Goal: Communication & Community: Participate in discussion

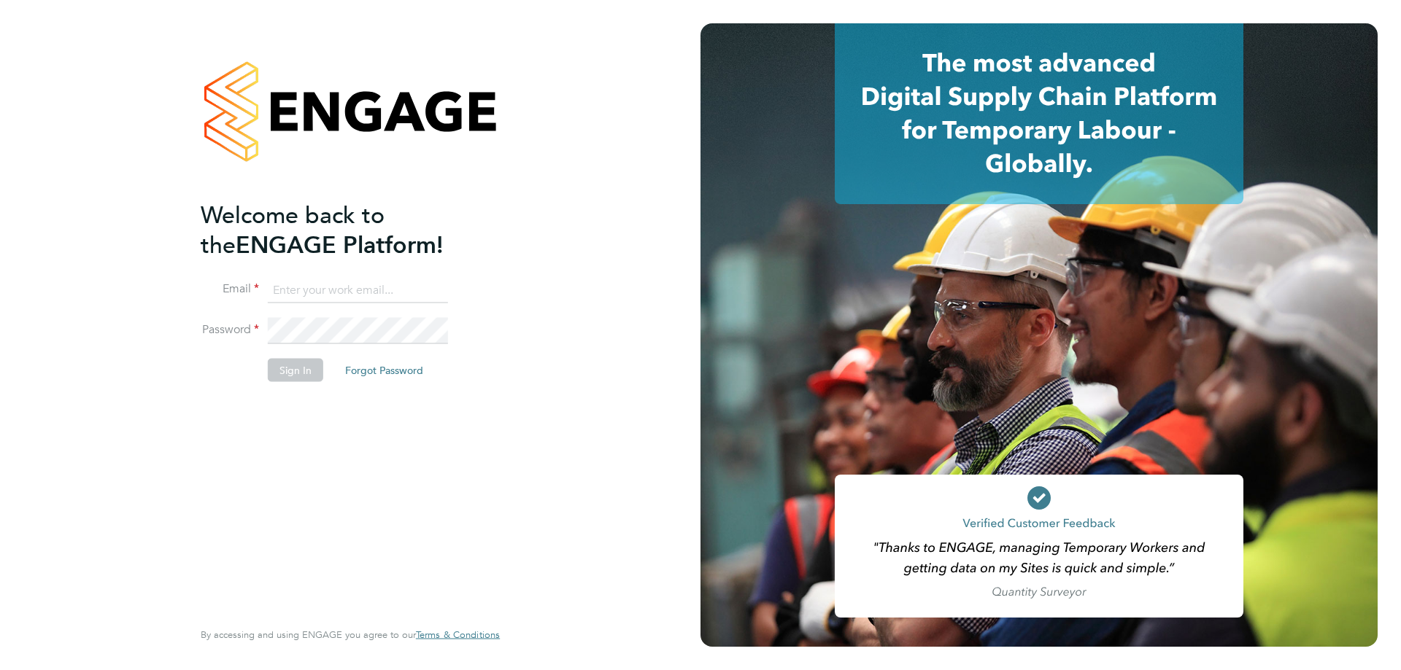
type input "Daniel.Johnson@hmsworks.co.uk"
click at [299, 363] on button "Sign In" at bounding box center [295, 370] width 55 height 23
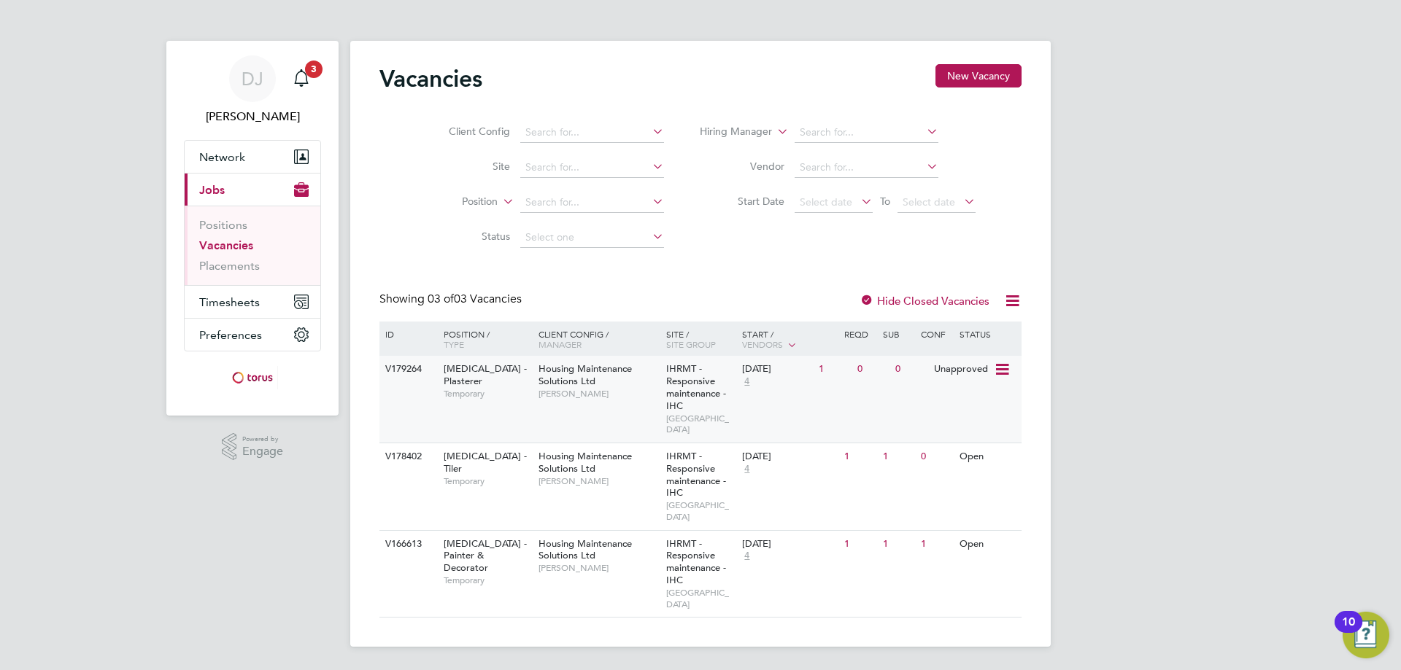
click at [490, 388] on span "Temporary" at bounding box center [488, 394] width 88 height 12
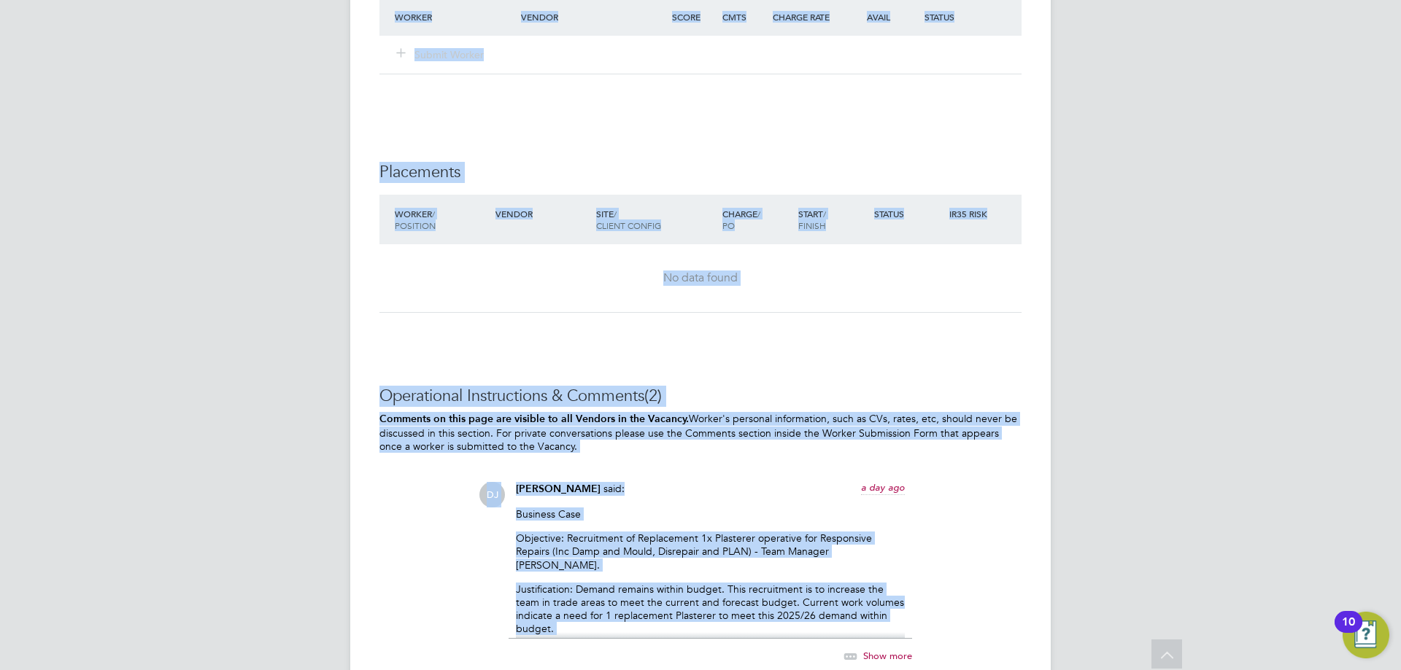
scroll to position [1125, 0]
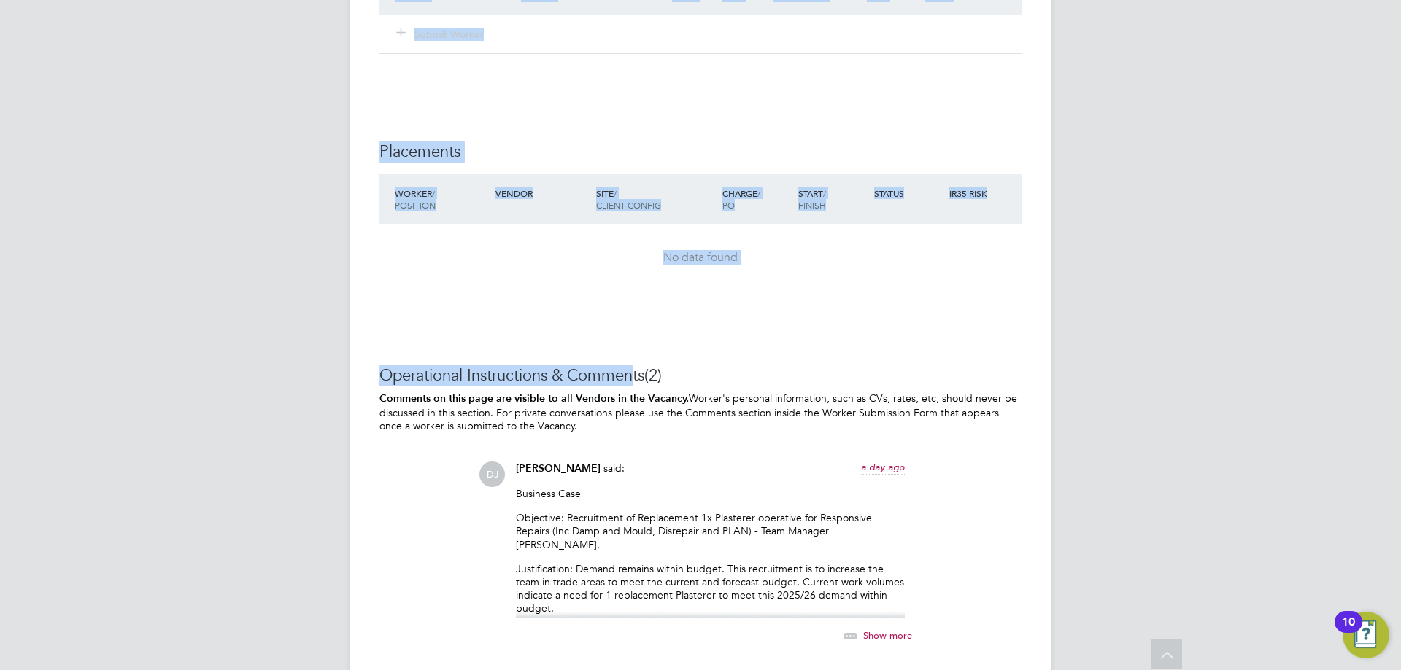
drag, startPoint x: 687, startPoint y: 576, endPoint x: 630, endPoint y: 326, distance: 256.6
click at [630, 326] on div "IR35 Determination IR35 Status Inside IR35 Edit Status Status Determination Sta…" at bounding box center [700, 51] width 642 height 1733
click at [578, 279] on div "No data found" at bounding box center [700, 258] width 613 height 68
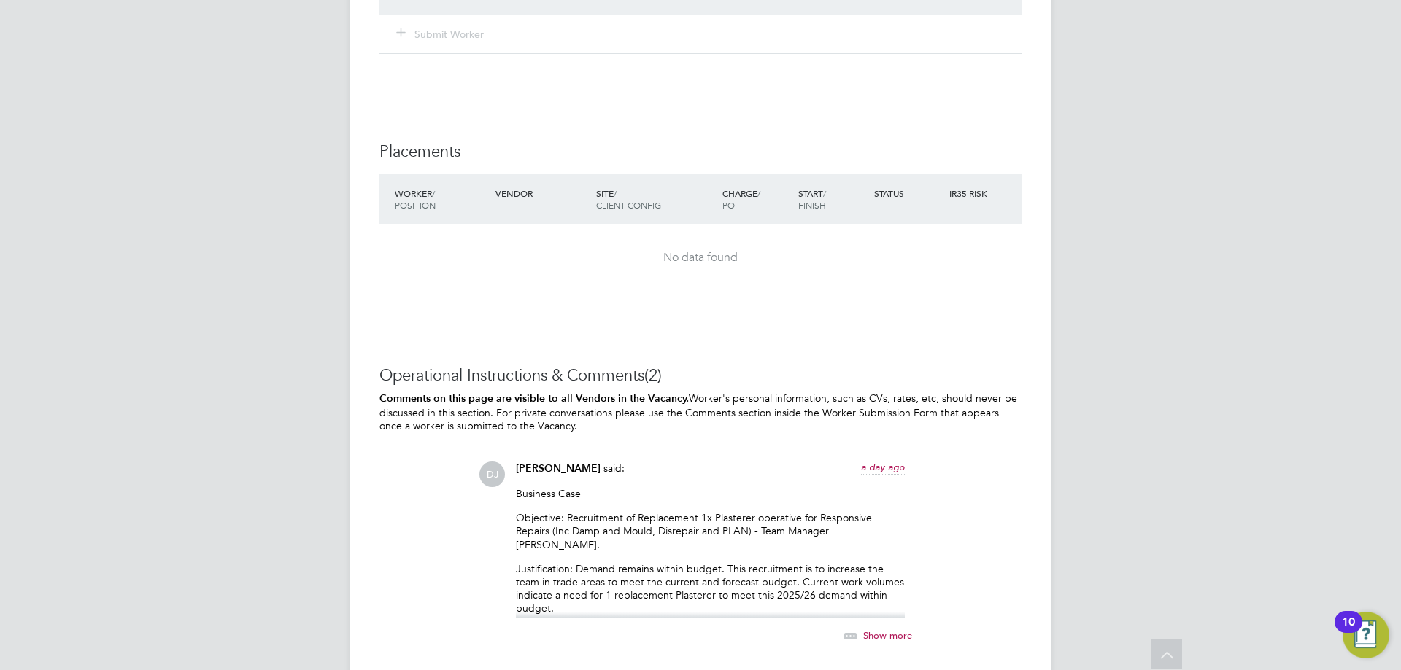
click at [923, 351] on div "IR35 Determination IR35 Status Inside IR35 Edit Status Status Determination Sta…" at bounding box center [700, 51] width 642 height 1733
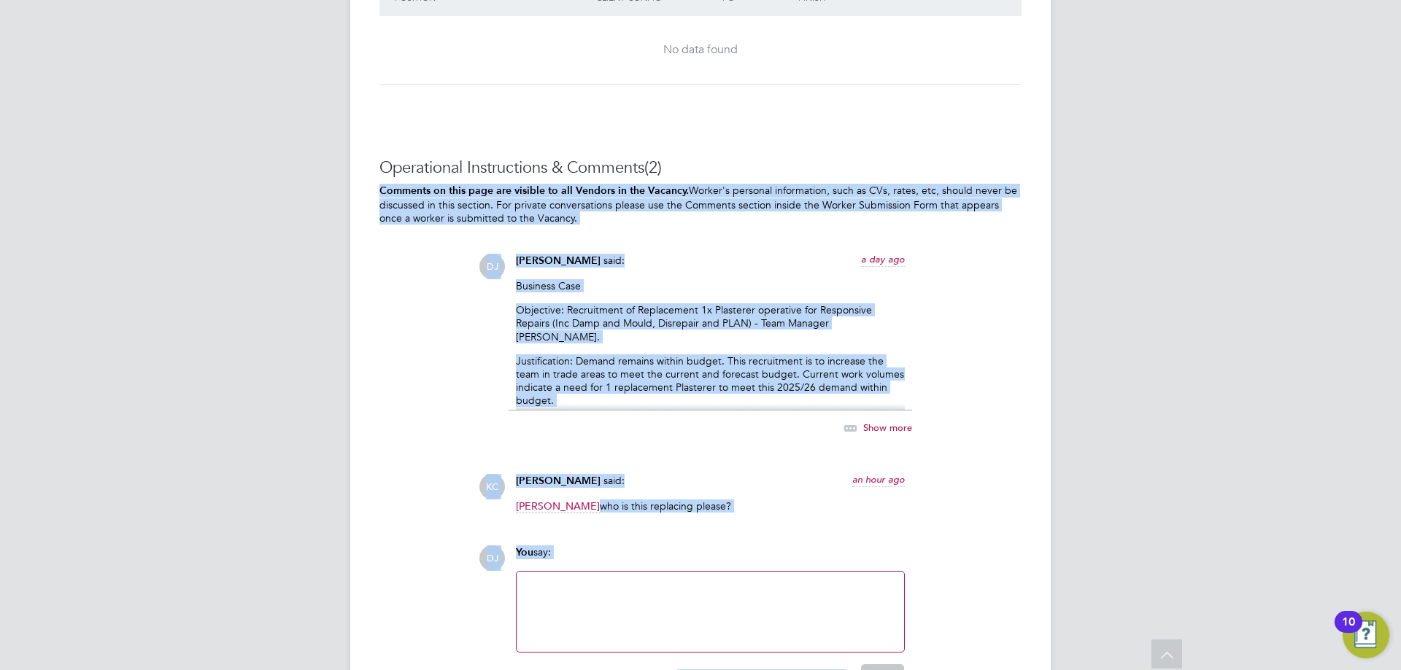
scroll to position [1423, 0]
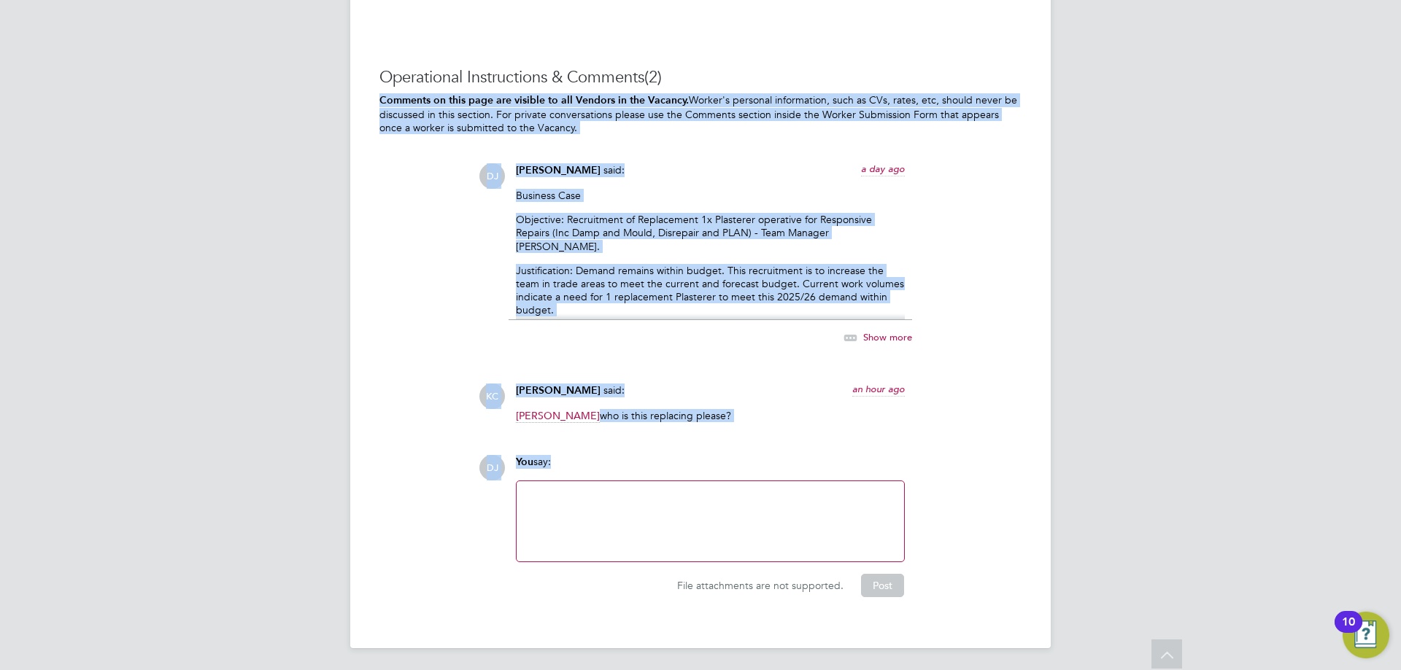
drag, startPoint x: 848, startPoint y: 336, endPoint x: 851, endPoint y: 515, distance: 178.8
click at [679, 506] on div at bounding box center [710, 521] width 370 height 63
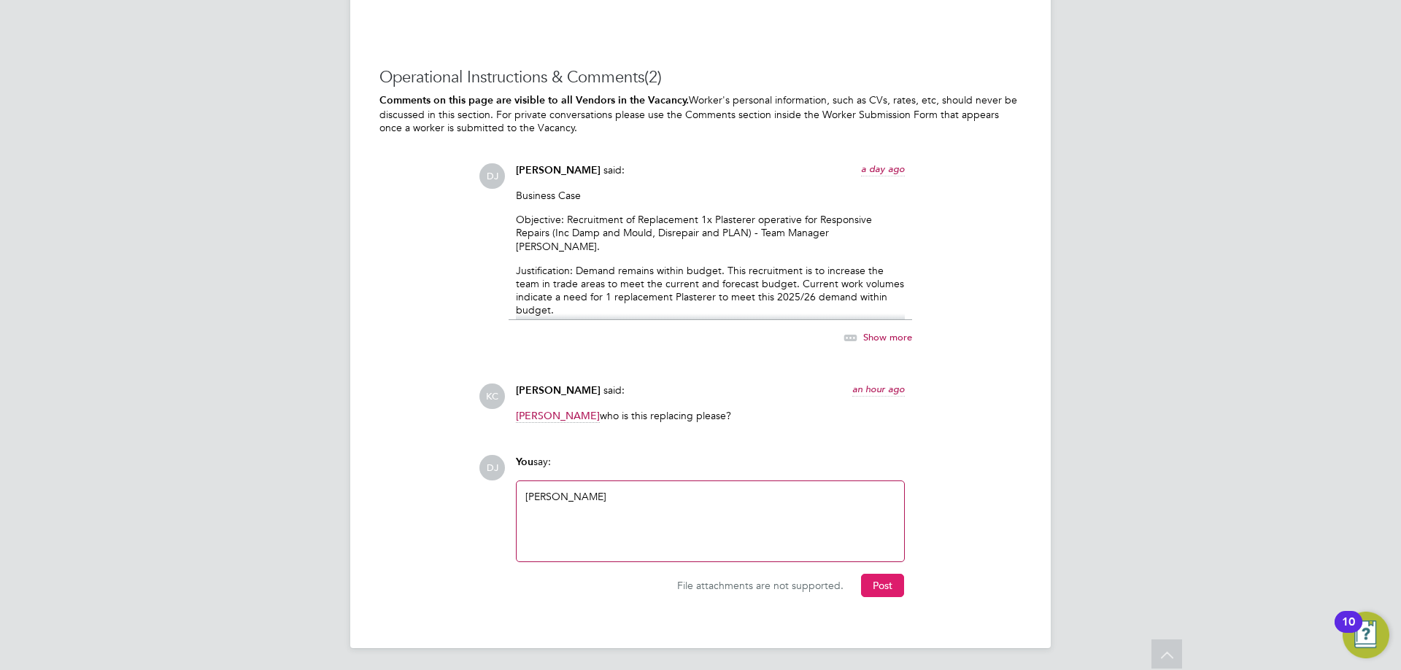
click at [888, 584] on button "Post" at bounding box center [882, 585] width 43 height 23
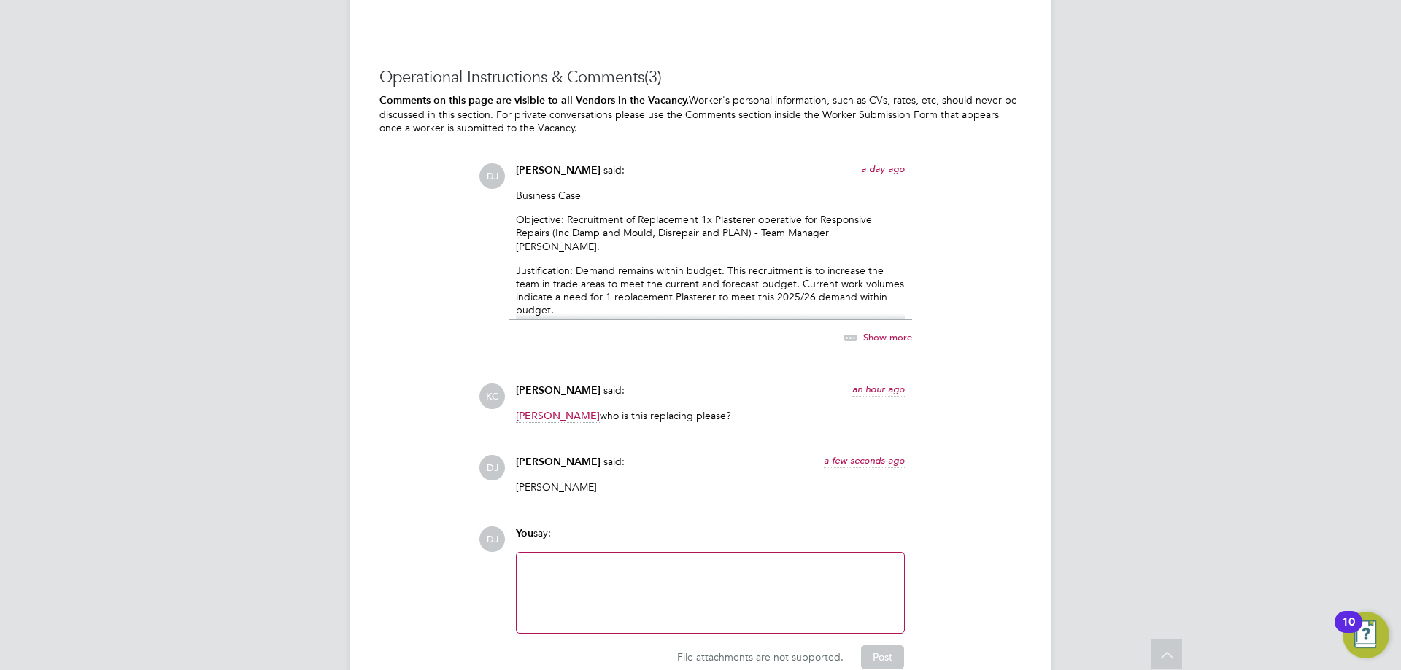
click at [548, 460] on span "[PERSON_NAME]" at bounding box center [558, 462] width 85 height 12
click at [595, 571] on div at bounding box center [710, 593] width 370 height 63
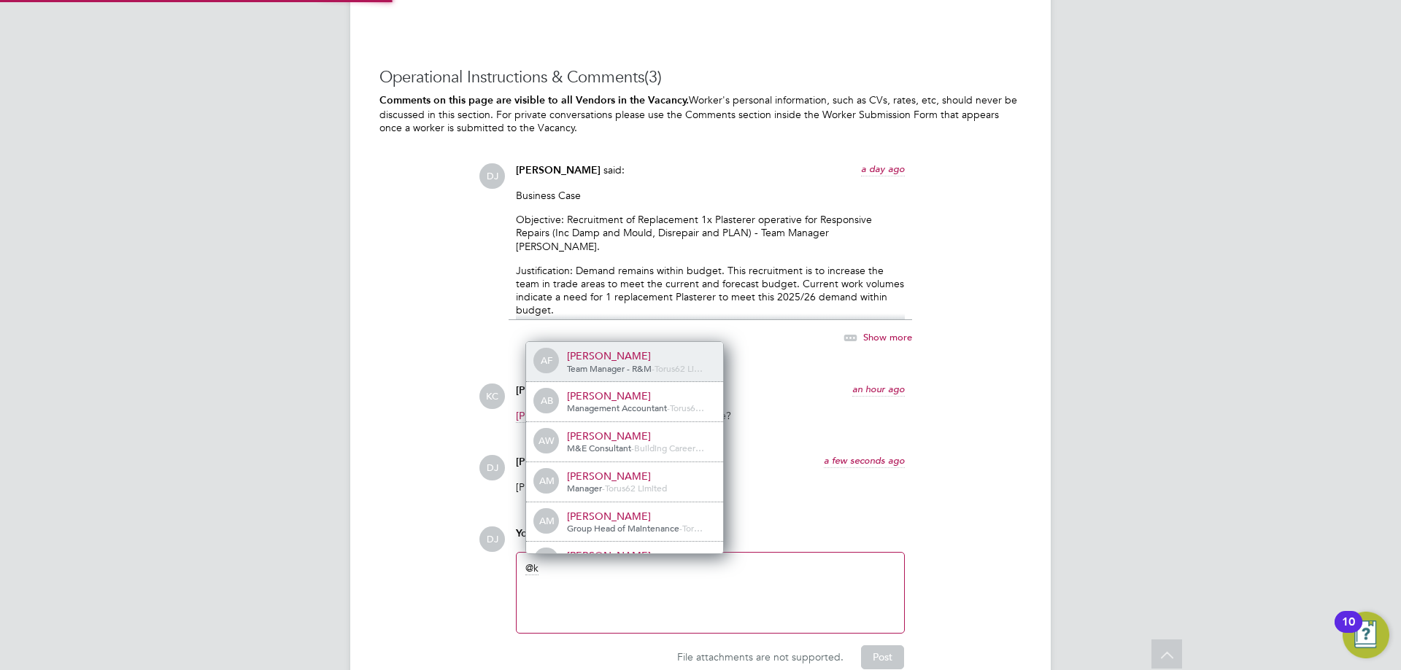
scroll to position [0, 0]
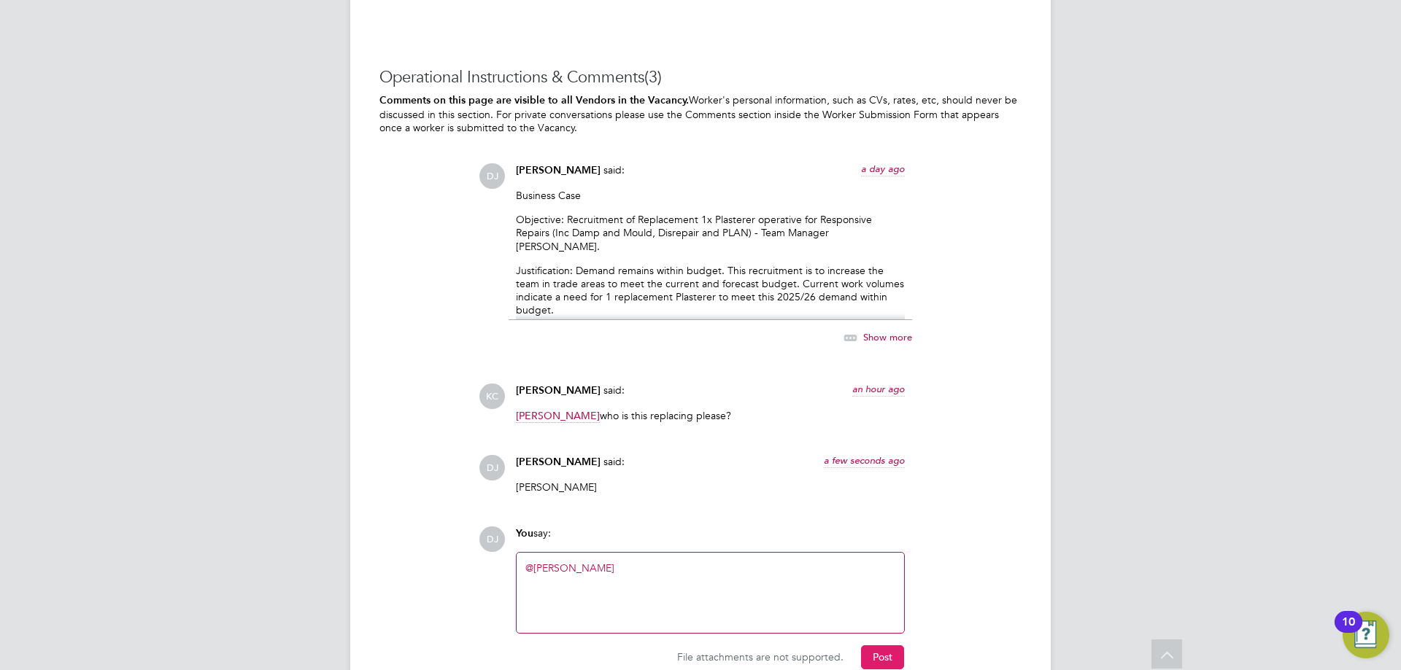
click at [871, 646] on button "Post" at bounding box center [882, 657] width 43 height 23
